Goal: Task Accomplishment & Management: Manage account settings

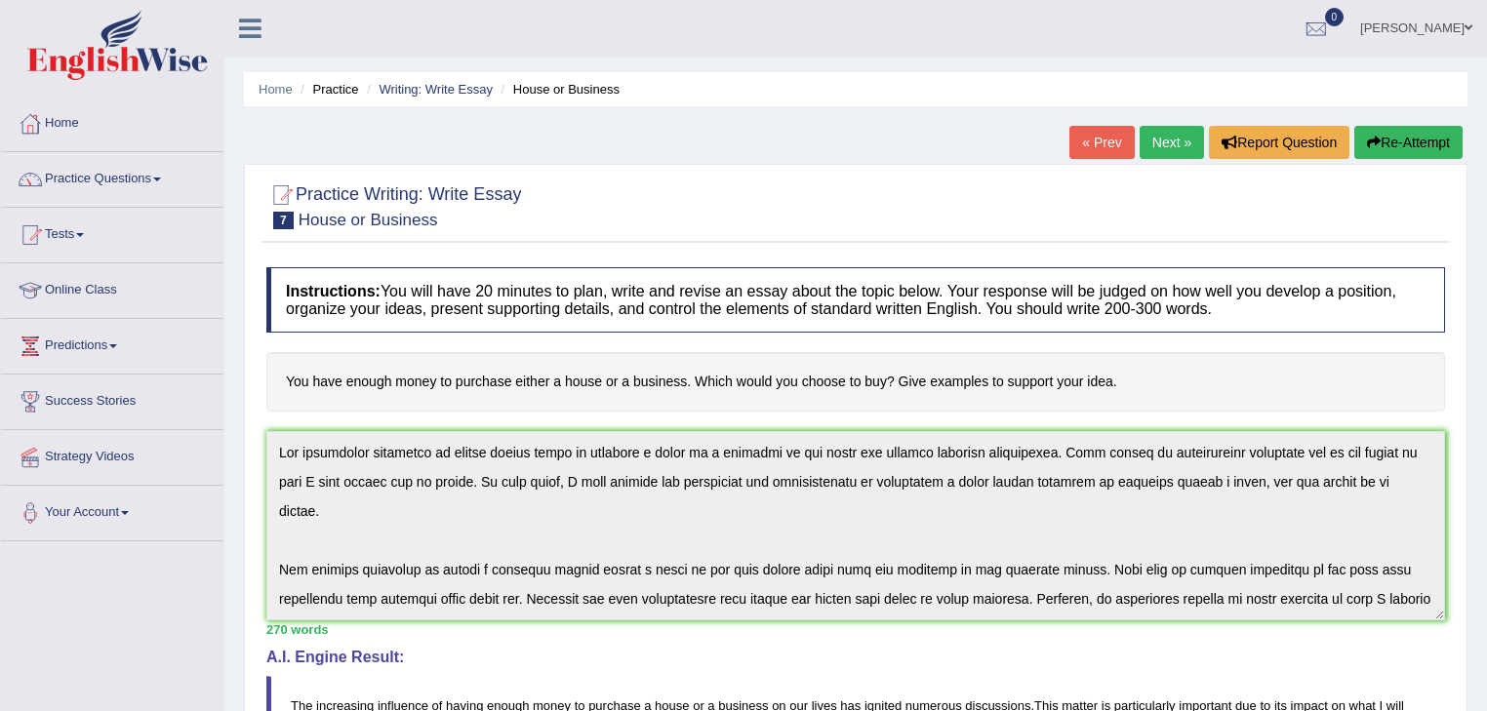
scroll to position [262, 0]
